Goal: Information Seeking & Learning: Learn about a topic

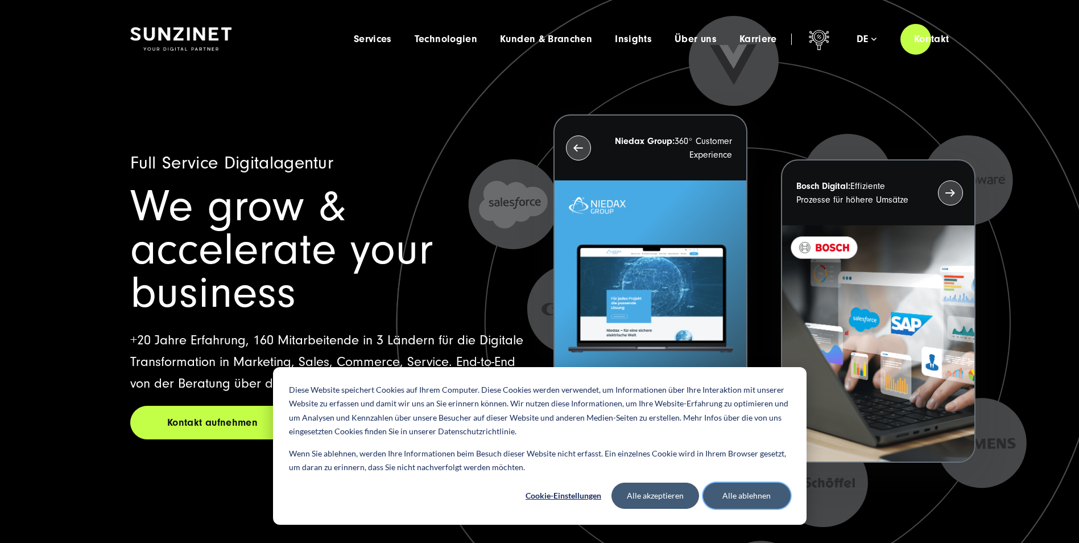
click at [755, 496] on button "Alle ablehnen" at bounding box center [747, 495] width 88 height 26
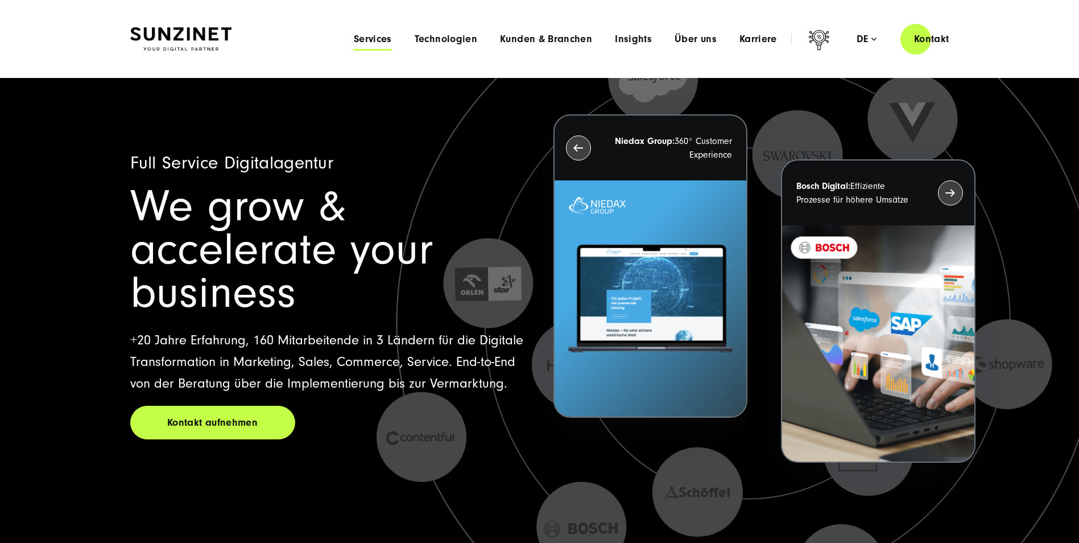
click at [370, 35] on span "Services" at bounding box center [373, 39] width 38 height 11
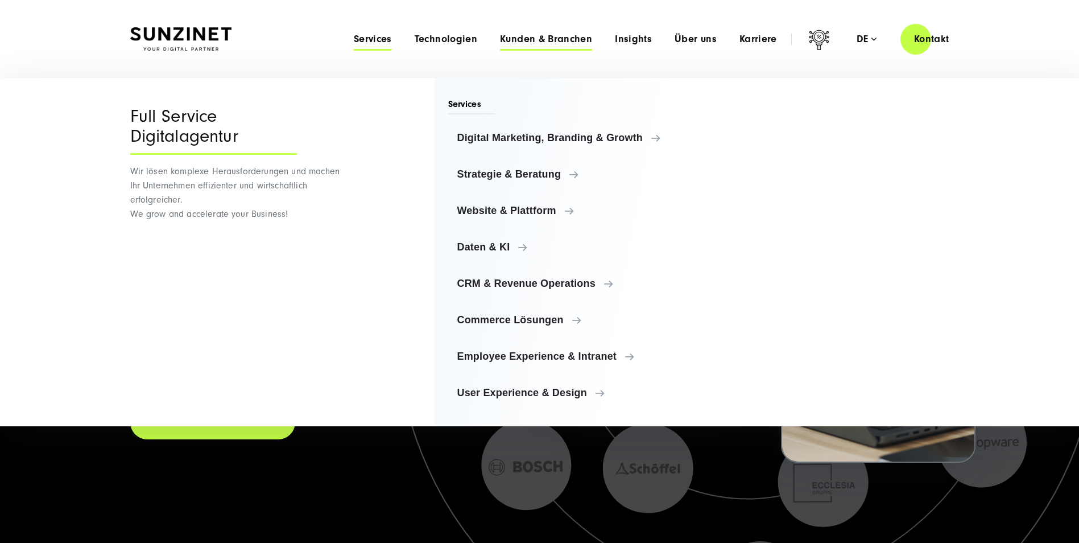
click at [539, 37] on span "Kunden & Branchen" at bounding box center [546, 39] width 92 height 11
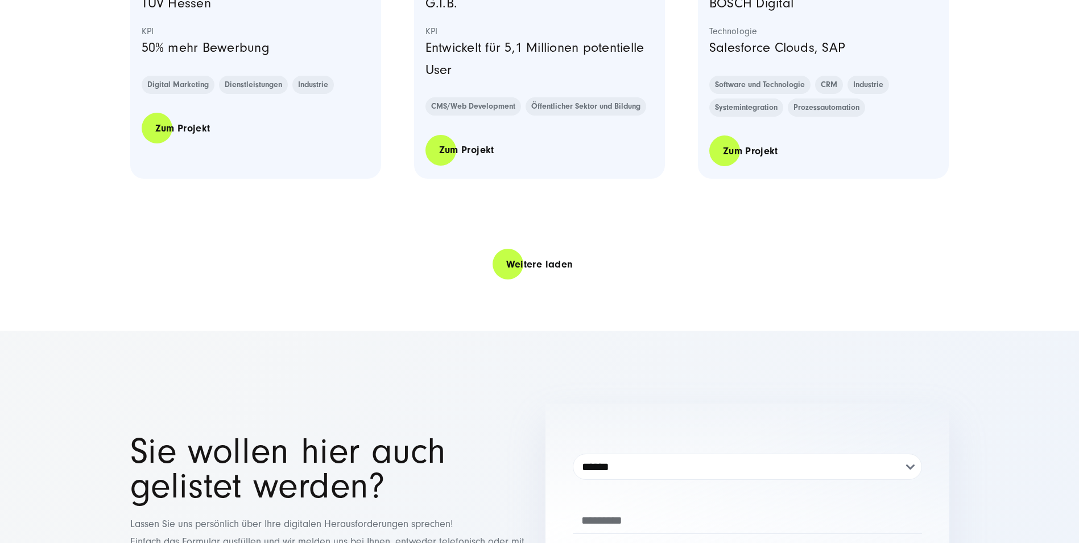
scroll to position [2446, 0]
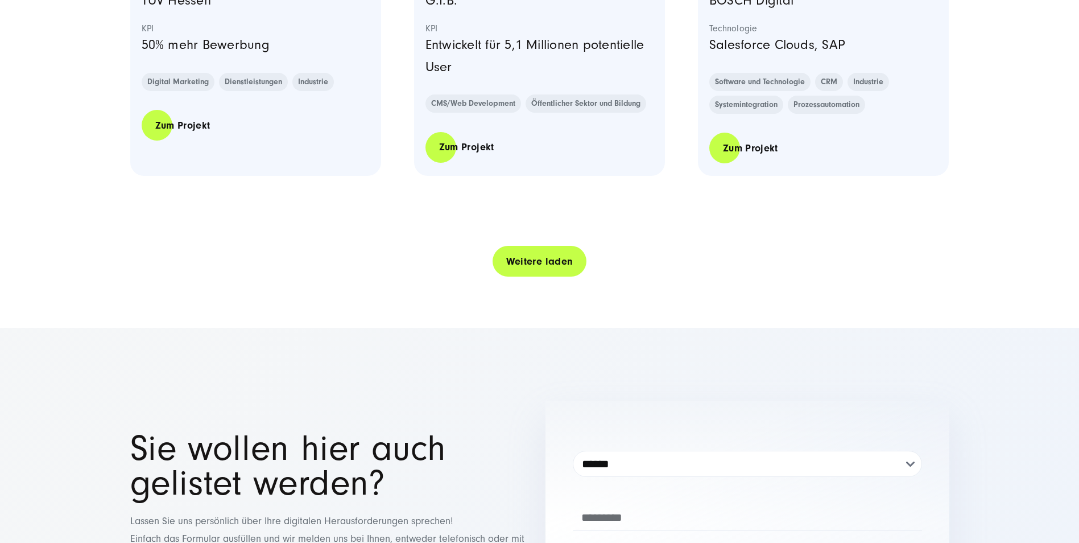
click at [533, 262] on link "Weitere laden" at bounding box center [540, 261] width 94 height 32
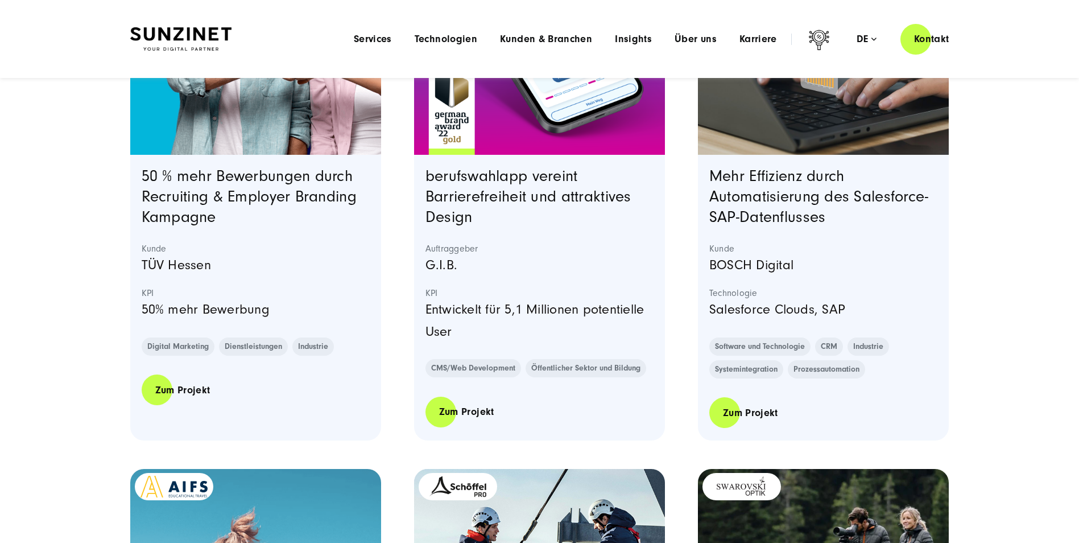
scroll to position [2162, 0]
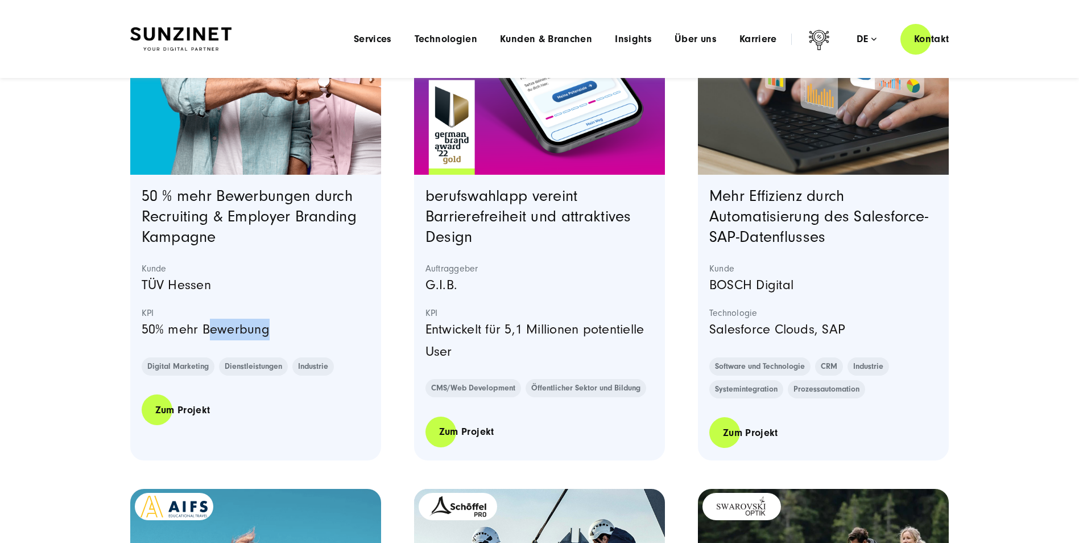
drag, startPoint x: 211, startPoint y: 331, endPoint x: 280, endPoint y: 331, distance: 69.4
click at [280, 331] on p "50% mehr Bewerbung" at bounding box center [256, 330] width 229 height 22
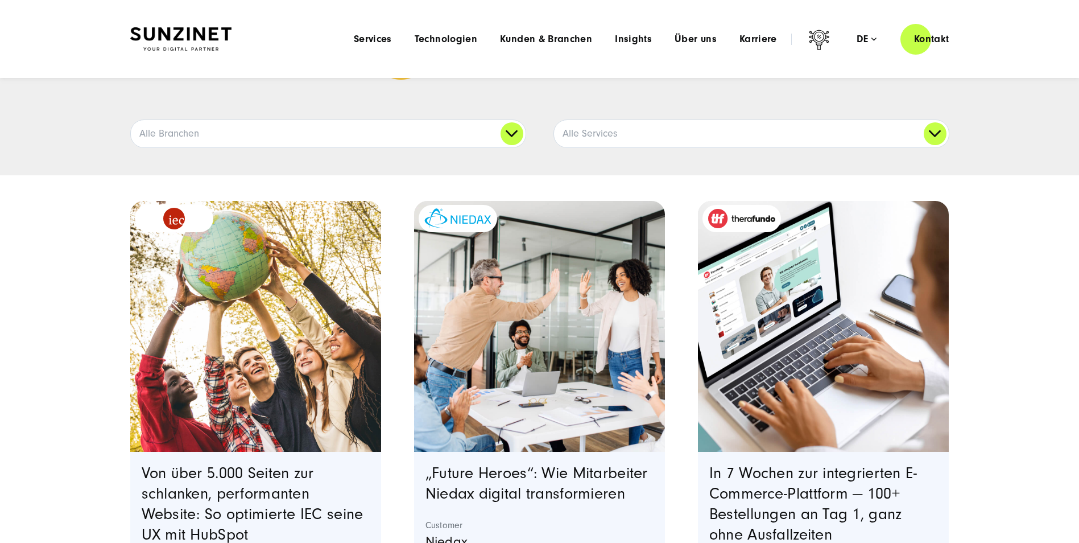
scroll to position [57, 0]
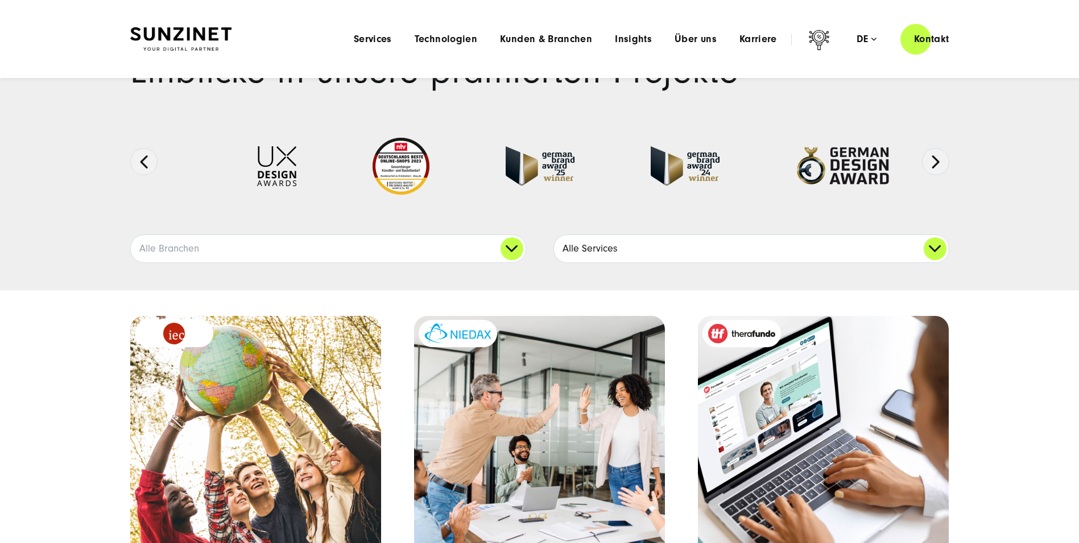
click at [651, 247] on link "Alle Services" at bounding box center [751, 248] width 395 height 27
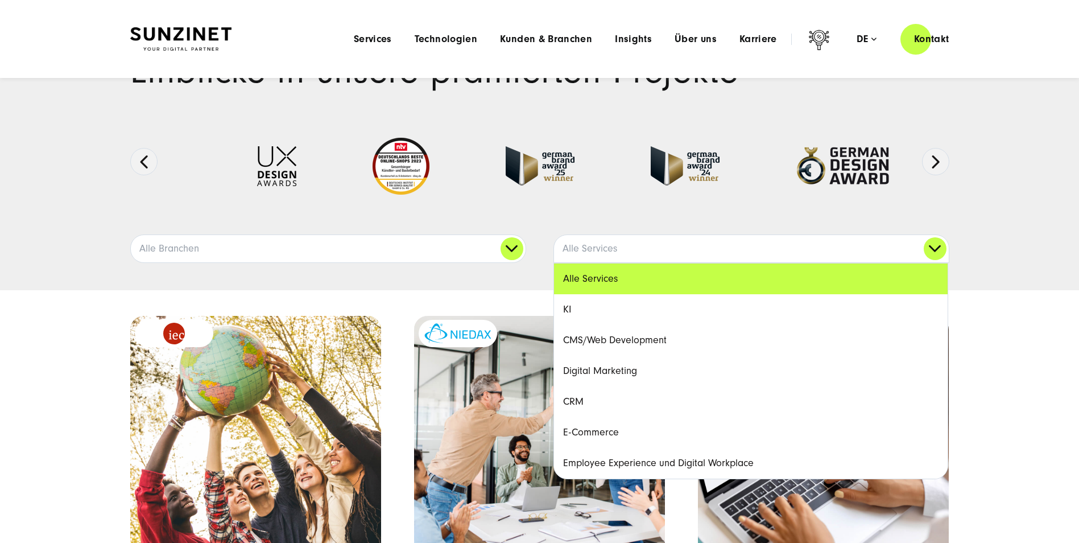
click at [609, 402] on link "CRM" at bounding box center [751, 401] width 394 height 31
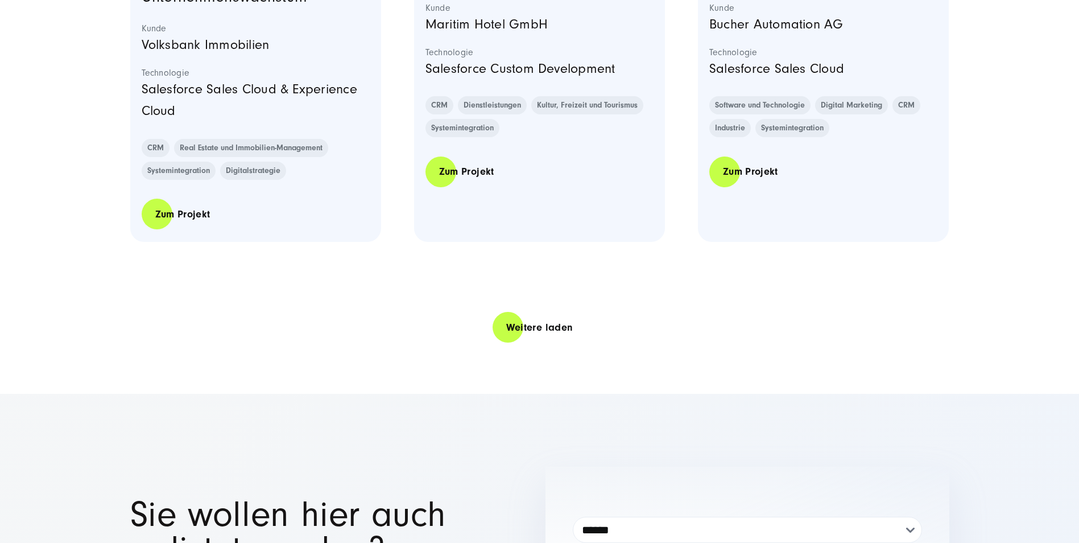
scroll to position [2503, 0]
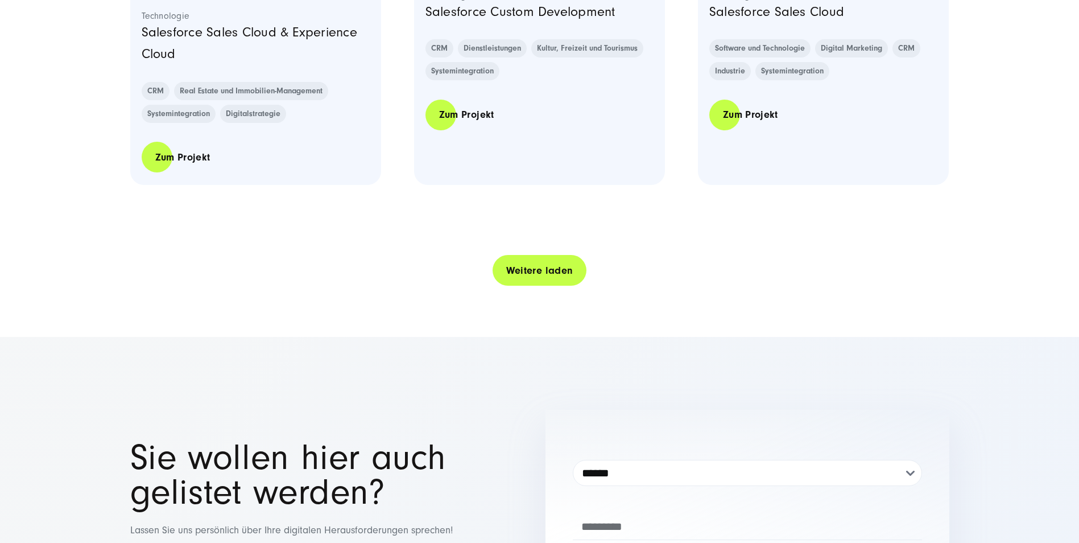
click at [503, 267] on link "Weitere laden" at bounding box center [540, 270] width 94 height 32
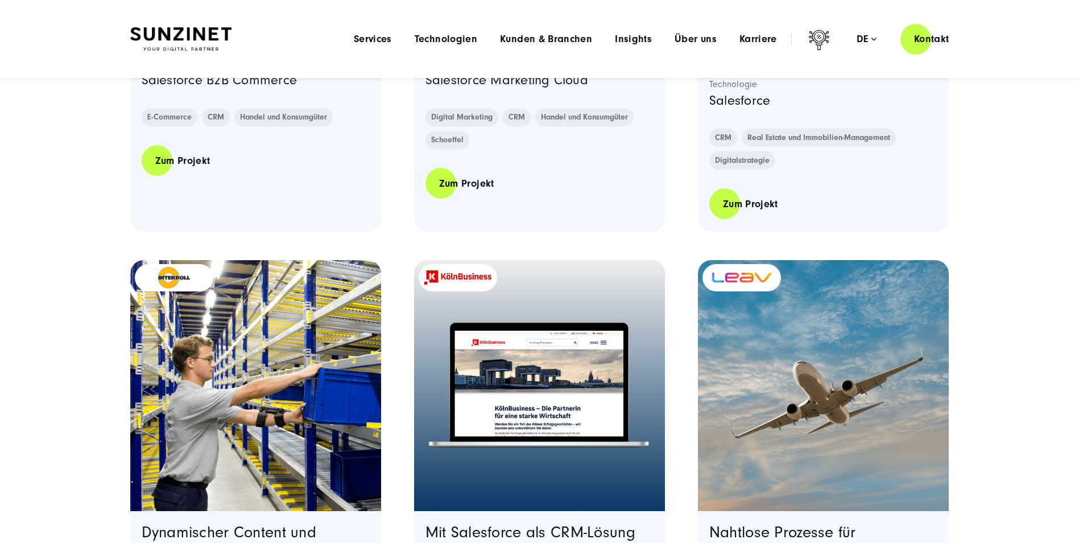
scroll to position [853, 0]
